Goal: Find specific fact: Find specific fact

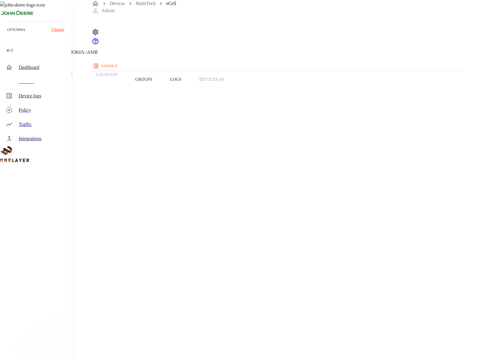
click at [37, 68] on div "Dashboard" at bounding box center [43, 67] width 48 height 7
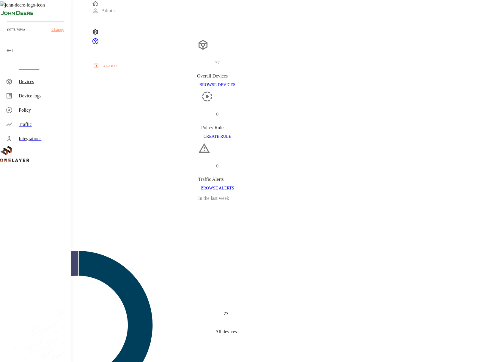
click at [48, 70] on div "Dashboard" at bounding box center [43, 67] width 48 height 7
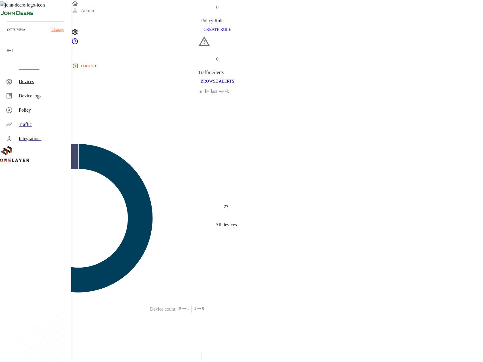
scroll to position [4, 0]
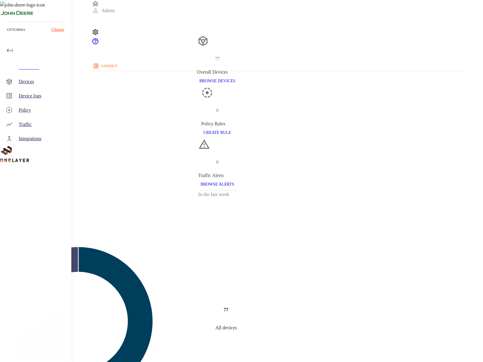
click at [44, 86] on div "Devices" at bounding box center [36, 82] width 70 height 14
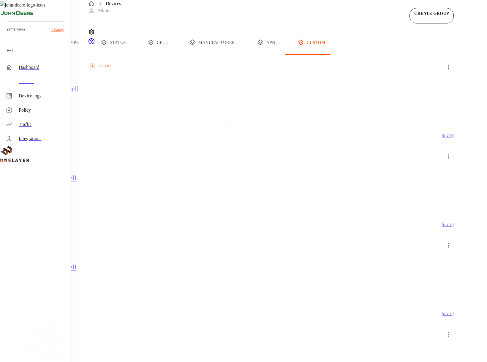
click at [91, 55] on button "type" at bounding box center [68, 42] width 45 height 25
click at [46, 113] on img at bounding box center [29, 108] width 34 height 7
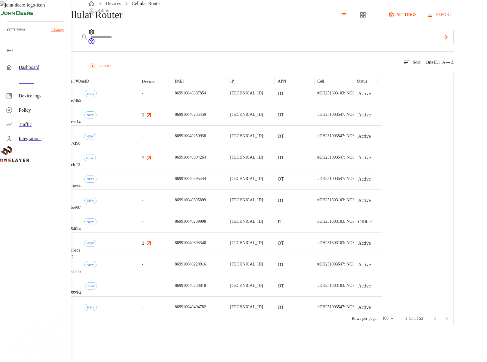
scroll to position [338, 0]
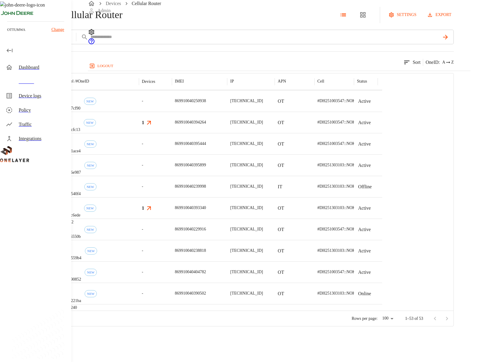
click at [40, 44] on button "add filter" at bounding box center [20, 37] width 40 height 15
click at [121, 93] on div "Manufacturer" at bounding box center [125, 101] width 65 height 17
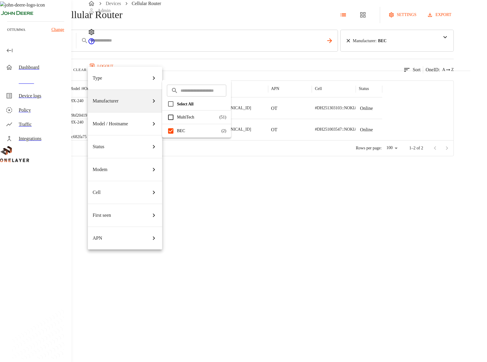
click at [296, 68] on div at bounding box center [243, 181] width 487 height 362
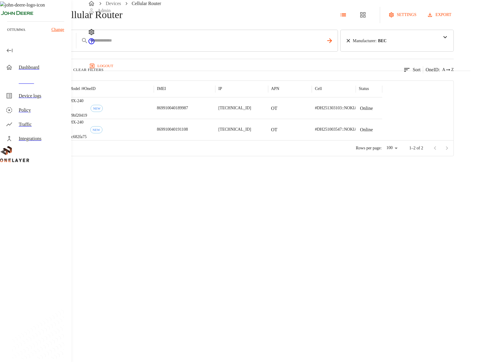
click at [188, 111] on p "869910040189987" at bounding box center [172, 108] width 31 height 6
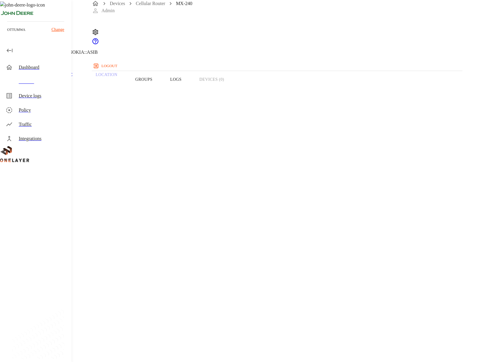
drag, startPoint x: 161, startPoint y: 161, endPoint x: 205, endPoint y: 162, distance: 44.3
click at [205, 222] on section "IMEI: 869910040189987" at bounding box center [217, 231] width 406 height 19
copy span "869910040189987"
click at [7, 34] on icon at bounding box center [3, 30] width 7 height 7
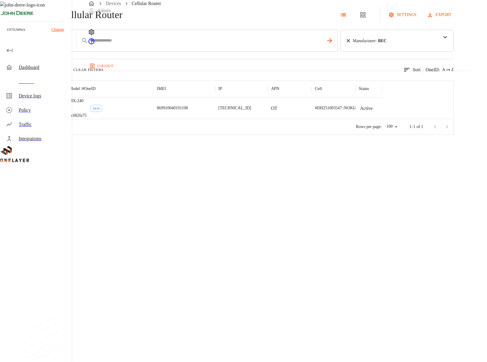
click at [40, 52] on button "add filter" at bounding box center [20, 41] width 40 height 22
click at [204, 87] on div at bounding box center [243, 181] width 487 height 362
drag, startPoint x: 244, startPoint y: 126, endPoint x: 285, endPoint y: 124, distance: 41.0
click at [215, 119] on div "869910040191108" at bounding box center [185, 107] width 62 height 21
copy p "869910040191108"
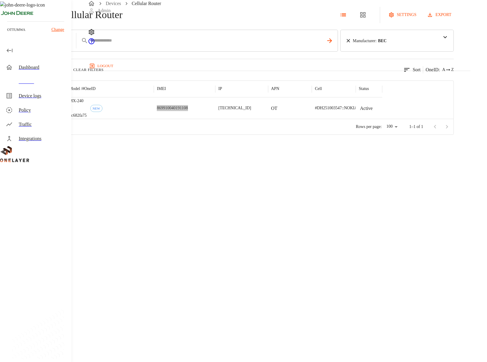
click at [188, 111] on p "869910040191108" at bounding box center [172, 108] width 31 height 6
drag, startPoint x: 245, startPoint y: 126, endPoint x: 280, endPoint y: 124, distance: 34.8
click at [188, 111] on p "869910040191108" at bounding box center [172, 108] width 31 height 6
copy p "869910040191108"
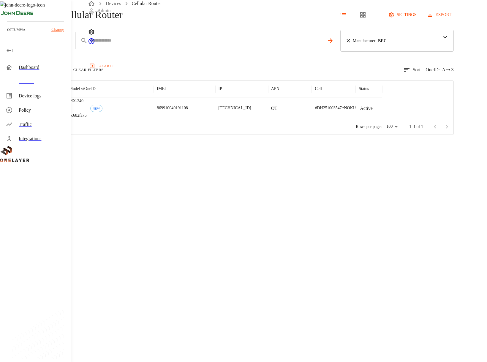
drag, startPoint x: 198, startPoint y: 61, endPoint x: 291, endPoint y: 62, distance: 93.0
click at [199, 45] on input "text" at bounding box center [207, 40] width 234 height 9
click at [352, 44] on icon at bounding box center [349, 41] width 6 height 6
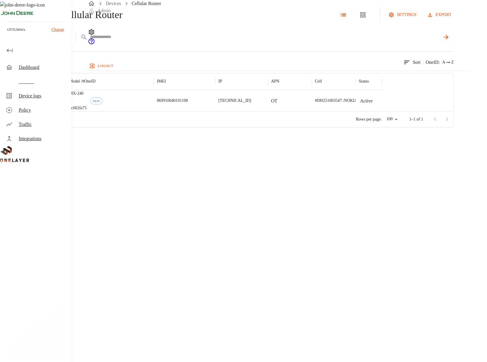
click at [241, 41] on input "text" at bounding box center [265, 37] width 350 height 9
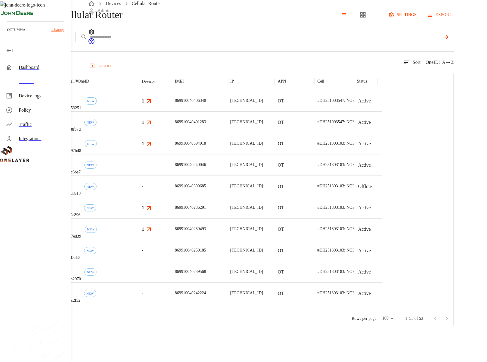
paste input "**********"
type input "**********"
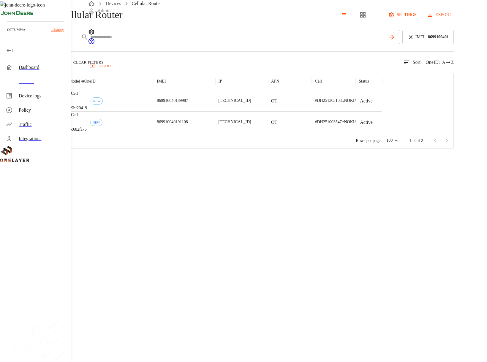
click at [188, 104] on p "869910040189987" at bounding box center [172, 101] width 31 height 6
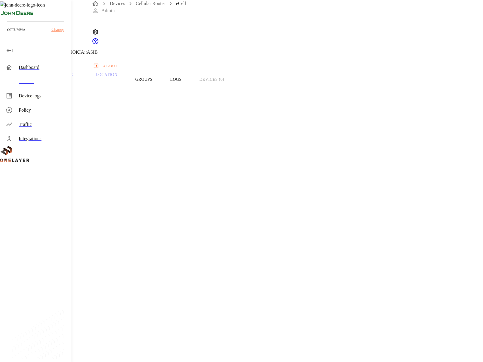
click at [50, 235] on span "869910040189987" at bounding box center [32, 237] width 36 height 5
copy span "869910040189987"
click at [7, 34] on icon at bounding box center [3, 30] width 7 height 7
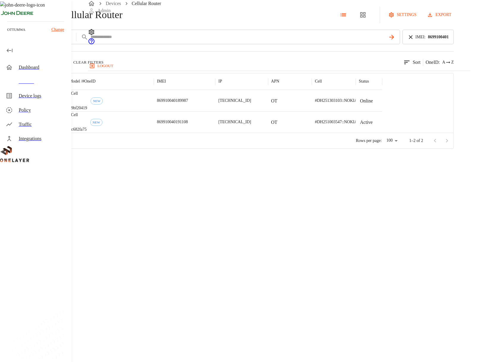
click at [413, 39] on icon at bounding box center [411, 37] width 4 height 4
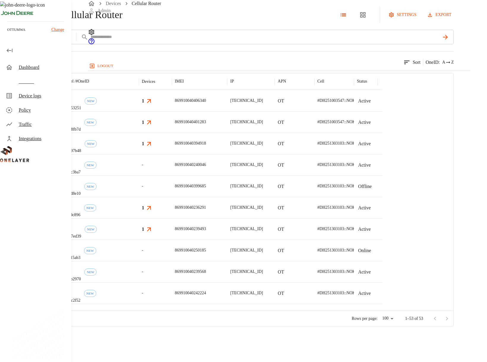
click at [40, 44] on button "add filter" at bounding box center [20, 37] width 40 height 15
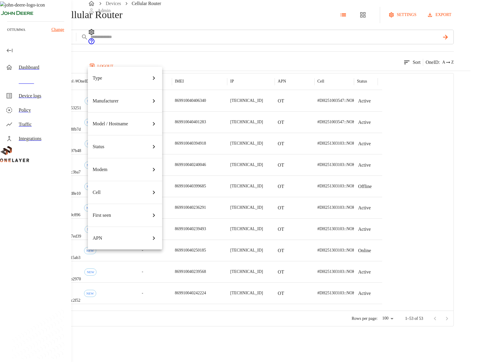
click at [126, 120] on p "Model / Hostname" at bounding box center [110, 123] width 35 height 7
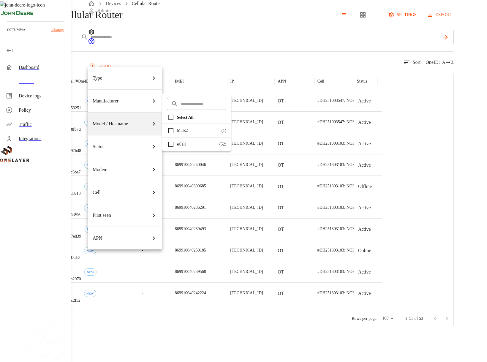
click at [181, 132] on p "MTE2" at bounding box center [198, 130] width 42 height 6
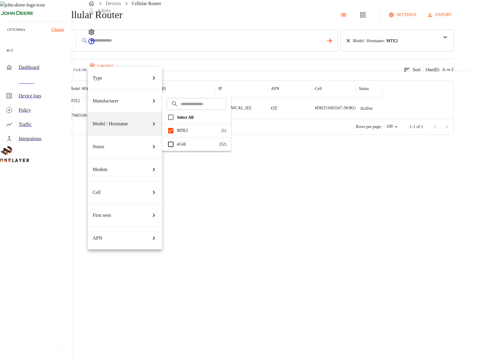
click at [290, 160] on div at bounding box center [243, 181] width 487 height 362
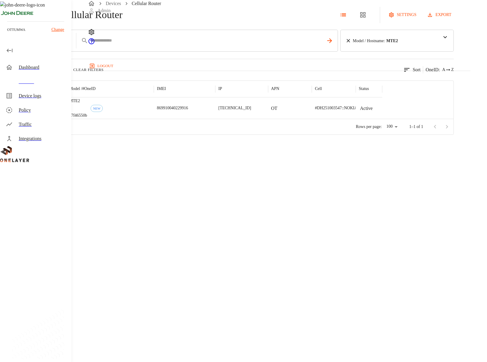
click at [188, 111] on p "869910040229916" at bounding box center [172, 108] width 31 height 6
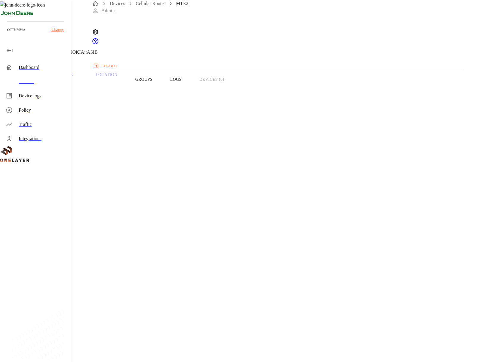
click at [50, 235] on span "869910040229916" at bounding box center [32, 237] width 36 height 5
copy span "869910040229916"
click at [50, 235] on span "869910040229916" at bounding box center [32, 237] width 36 height 5
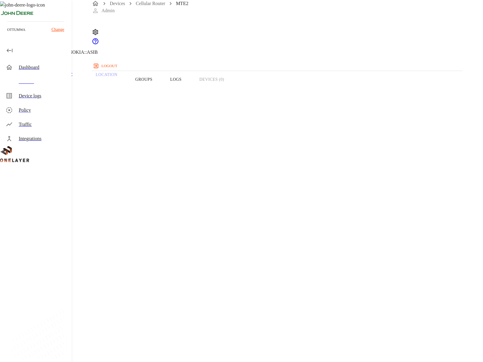
click at [50, 235] on span "869910040229916" at bounding box center [32, 237] width 36 height 5
copy span "869910040229916"
click at [186, 168] on section "Device Type: Cellular Router Manufacturer: MultiTech Model: MTE2 Modem: EG12-GT…" at bounding box center [217, 183] width 406 height 161
click at [50, 235] on span "869910040229916" at bounding box center [32, 237] width 36 height 5
